Goal: Find specific page/section: Find specific page/section

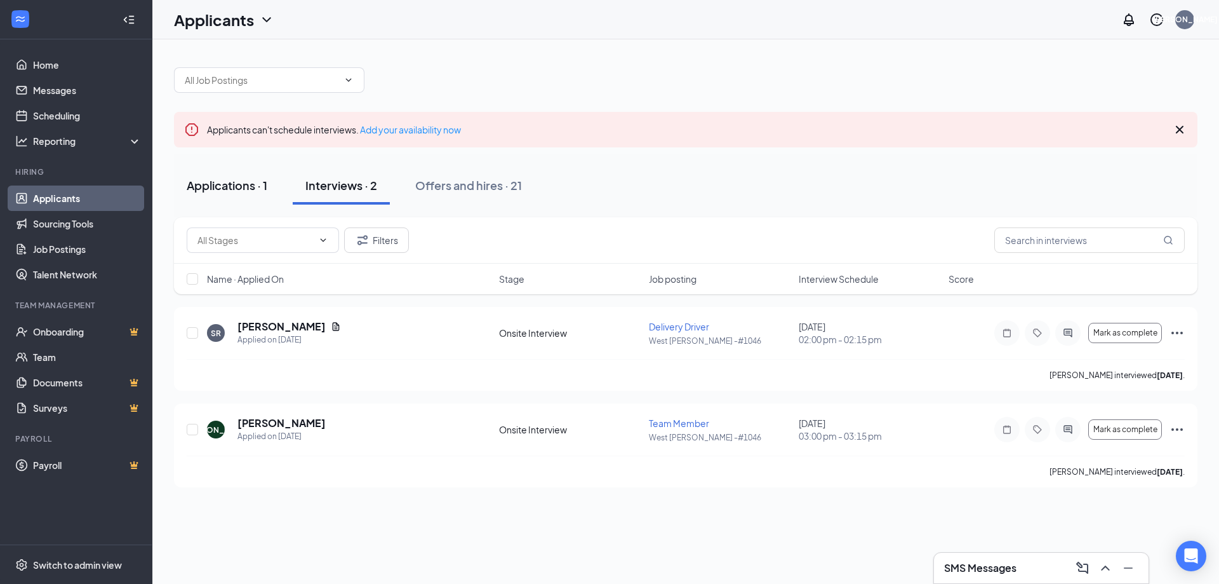
click at [218, 185] on div "Applications · 1" at bounding box center [227, 185] width 81 height 16
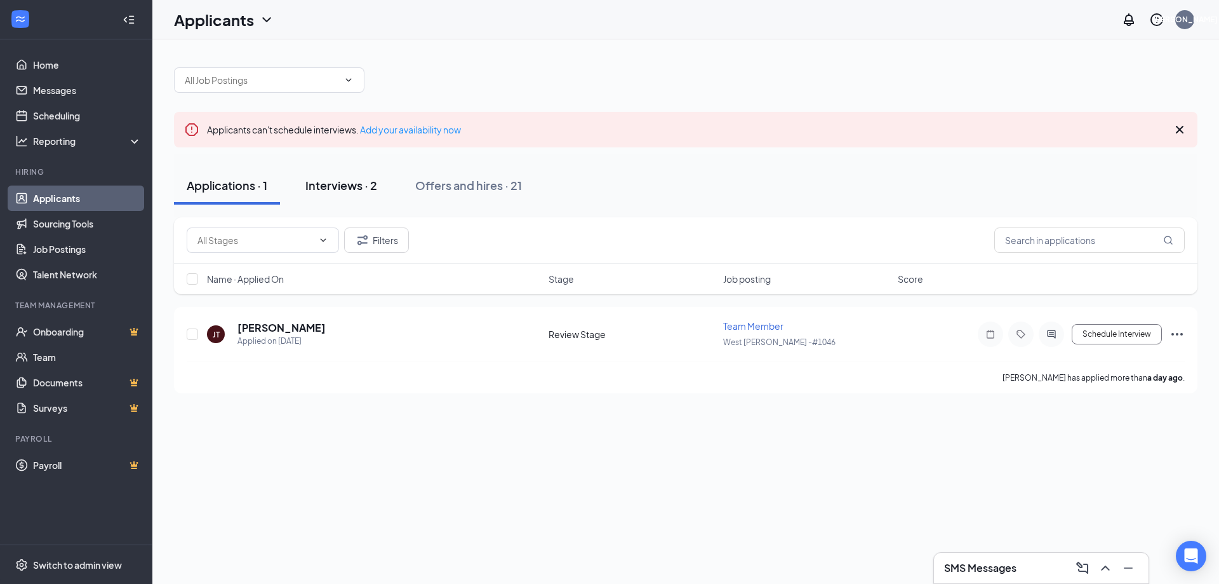
click at [367, 182] on div "Interviews · 2" at bounding box center [341, 185] width 72 height 16
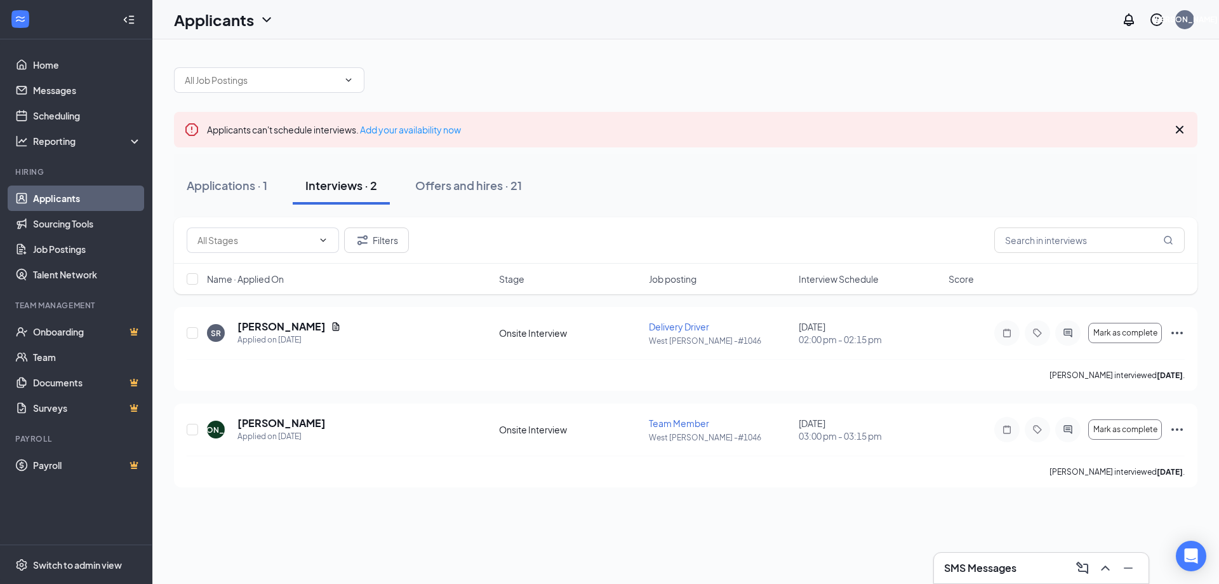
click at [690, 62] on div at bounding box center [686, 74] width 1024 height 38
